Goal: Find specific page/section: Find specific page/section

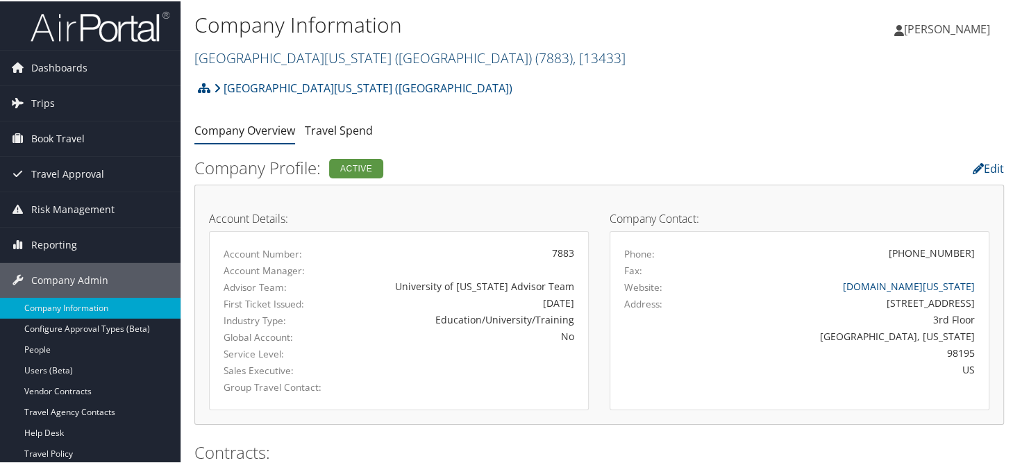
drag, startPoint x: 248, startPoint y: 58, endPoint x: 263, endPoint y: 65, distance: 16.2
click at [248, 58] on link "[GEOGRAPHIC_DATA][US_STATE] ([GEOGRAPHIC_DATA]) ( 7883 ) , [ 13433 ]" at bounding box center [409, 56] width 431 height 19
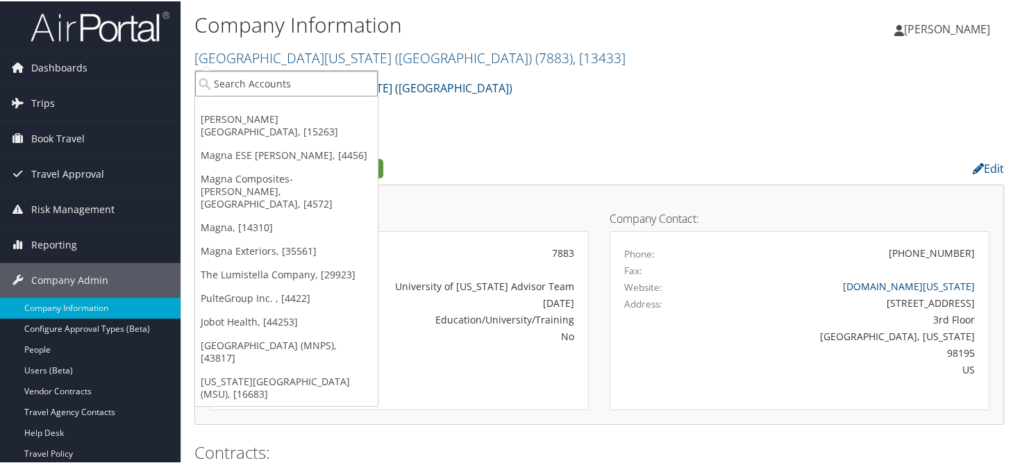
click at [258, 80] on input "search" at bounding box center [286, 82] width 183 height 26
type input "kpg"
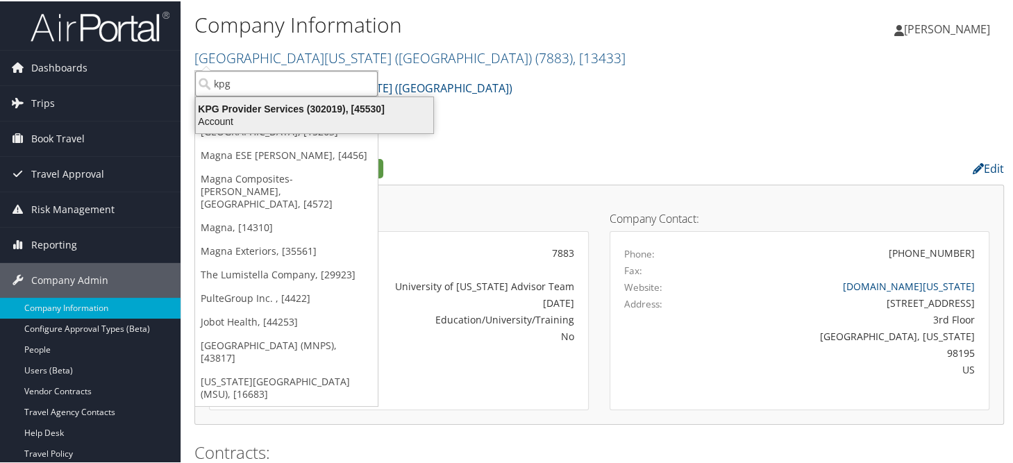
click at [264, 100] on div "KPG Provider Services (302019), [45530] Account" at bounding box center [314, 114] width 233 height 32
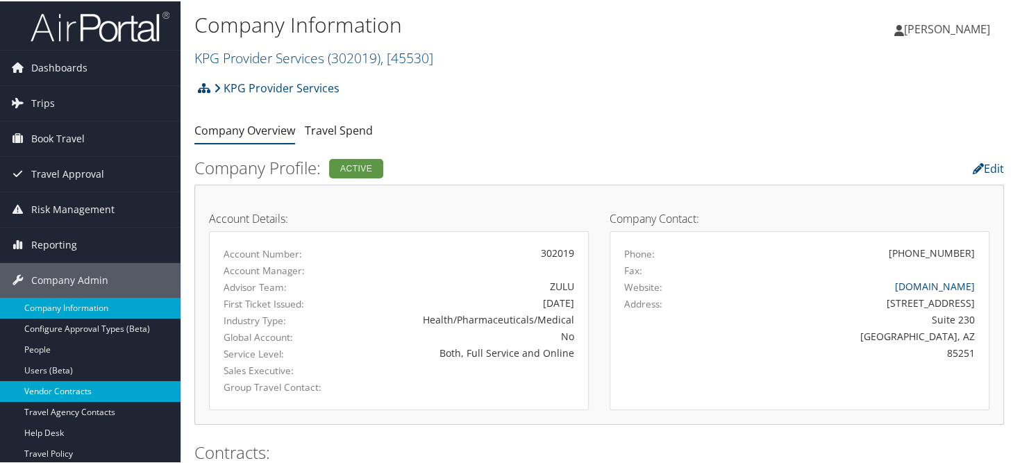
click at [79, 388] on link "Vendor Contracts" at bounding box center [90, 390] width 181 height 21
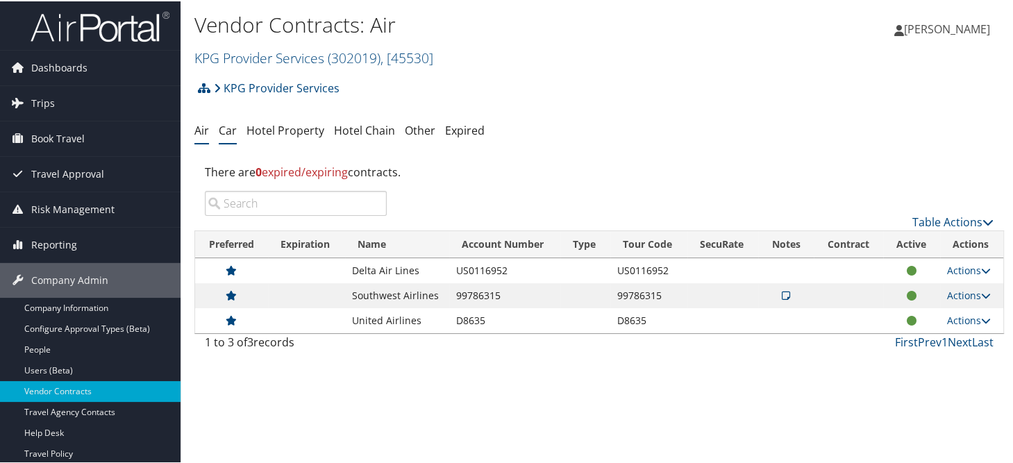
click at [222, 121] on li "Car" at bounding box center [228, 129] width 18 height 25
click at [229, 128] on link "Car" at bounding box center [228, 129] width 18 height 15
